Goal: Navigation & Orientation: Understand site structure

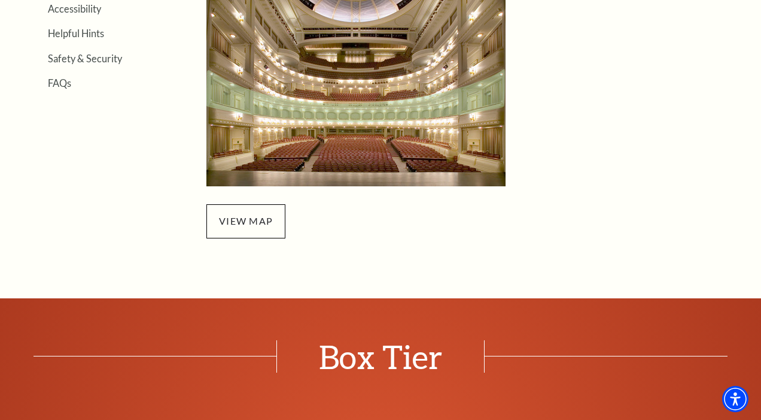
scroll to position [424, 0]
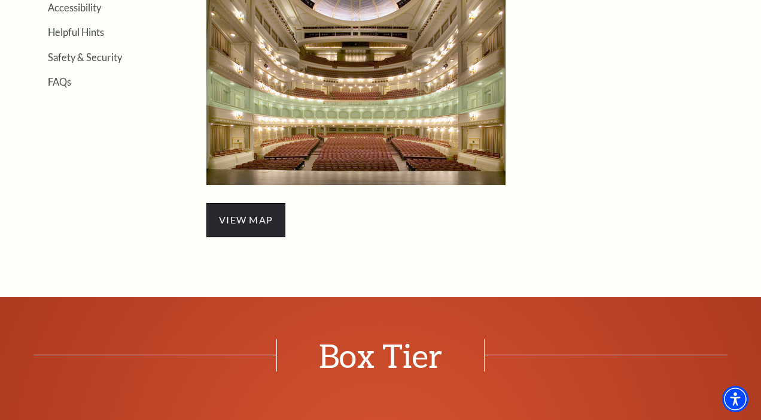
click at [244, 215] on span "view map" at bounding box center [245, 220] width 79 height 34
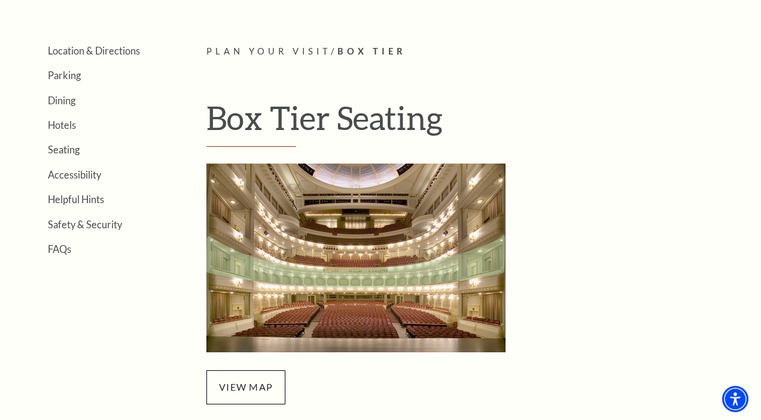
scroll to position [250, 0]
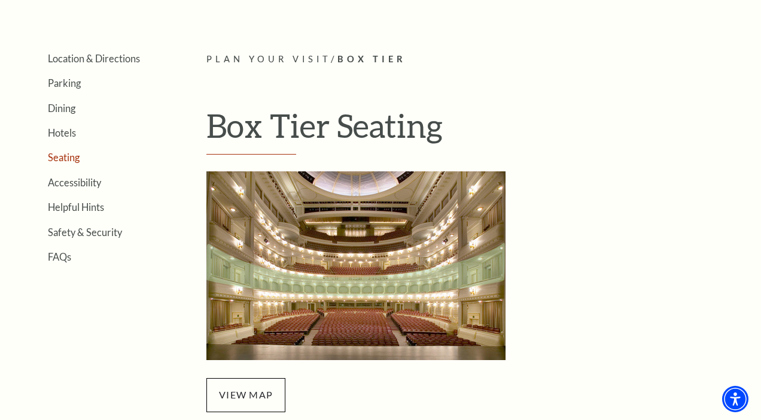
click at [66, 157] on link "Seating" at bounding box center [64, 156] width 32 height 11
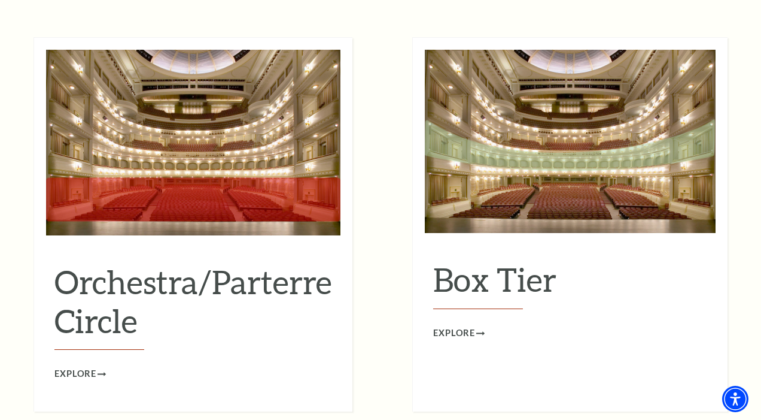
scroll to position [1065, 0]
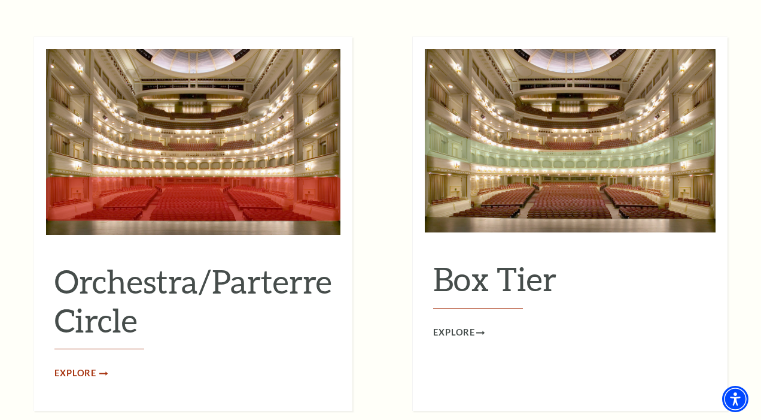
click at [78, 366] on span "Explore" at bounding box center [75, 373] width 42 height 15
click at [465, 325] on span "Explore" at bounding box center [454, 332] width 42 height 15
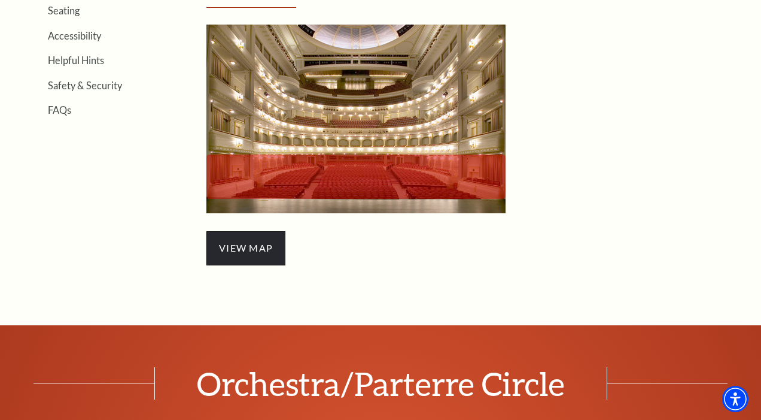
scroll to position [397, 0]
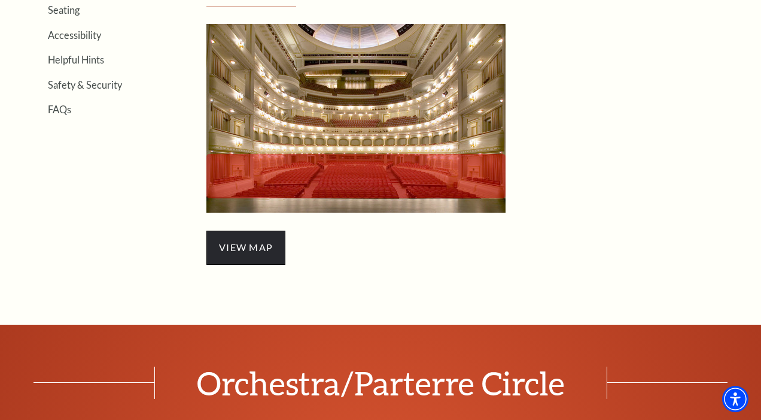
click at [246, 240] on span "view map" at bounding box center [245, 247] width 79 height 34
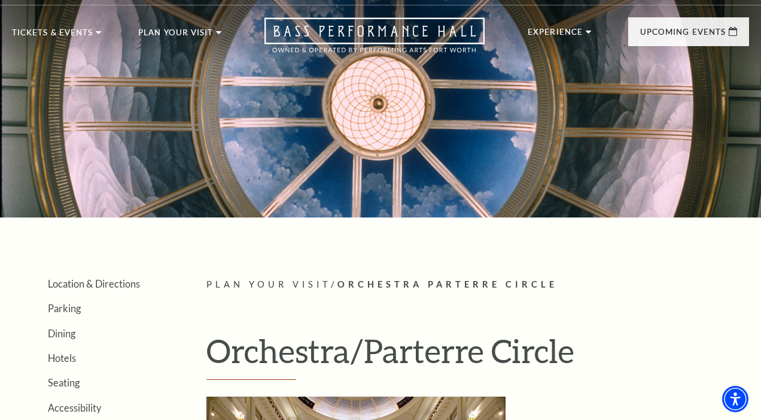
scroll to position [23, 0]
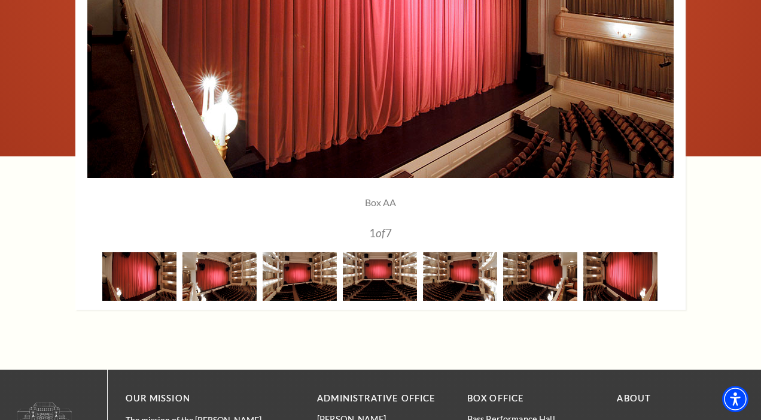
scroll to position [1050, 0]
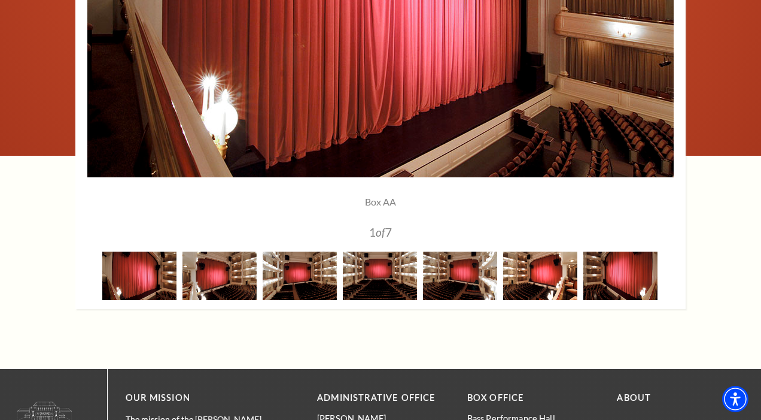
click at [554, 275] on img at bounding box center [540, 275] width 74 height 48
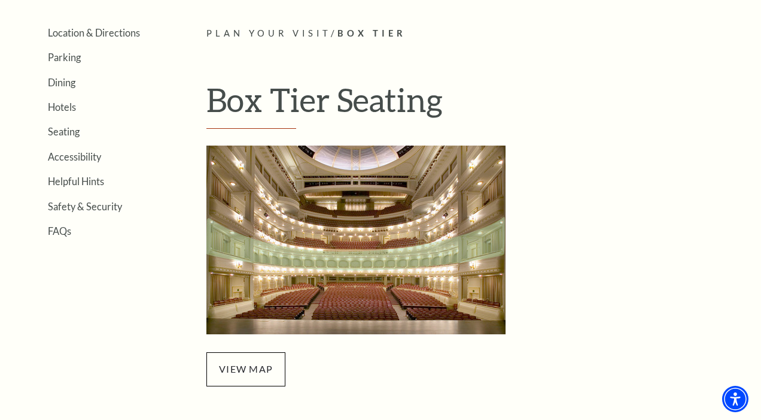
scroll to position [275, 0]
click at [415, 256] on img "Box Tier Seating - open in a new tab" at bounding box center [355, 240] width 299 height 189
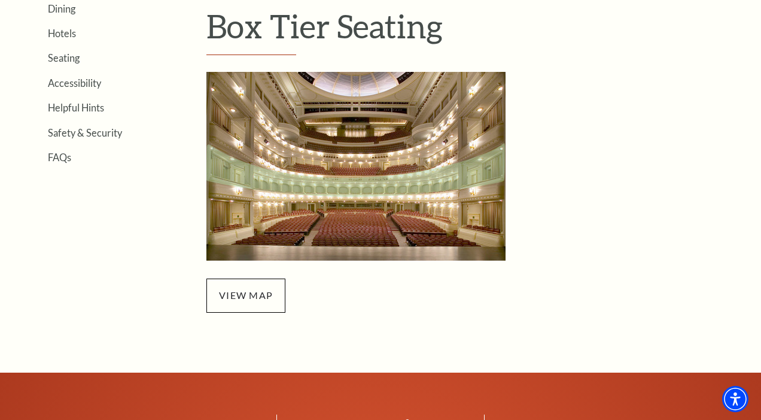
scroll to position [354, 0]
